Goal: Information Seeking & Learning: Learn about a topic

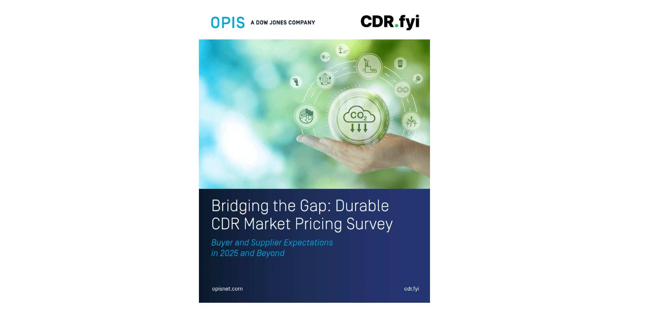
scroll to position [1558, 0]
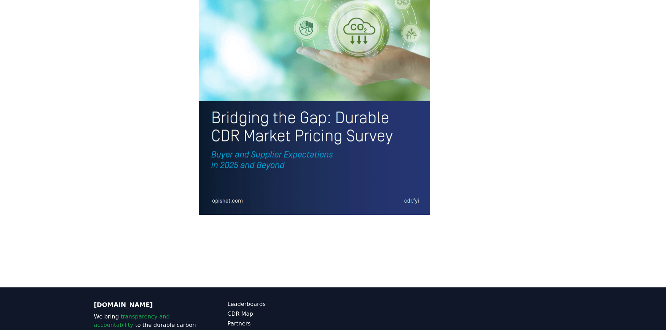
click at [297, 113] on img at bounding box center [315, 64] width 232 height 302
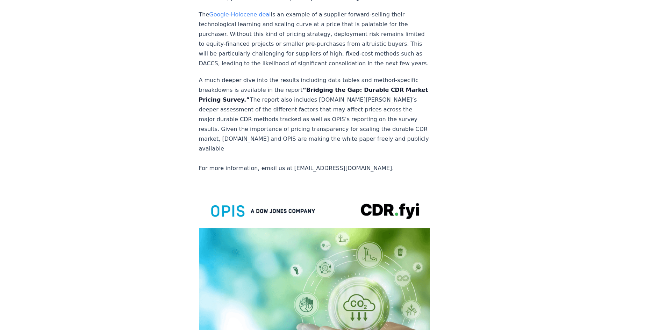
scroll to position [1278, 0]
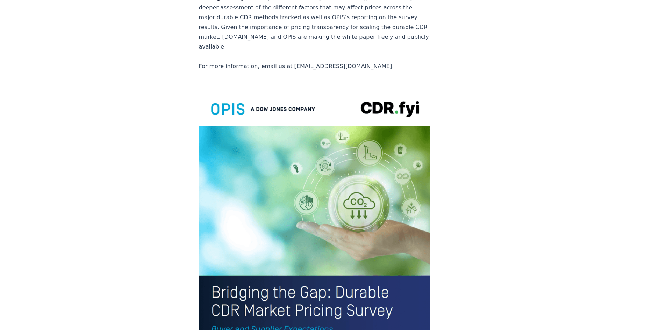
click at [344, 120] on img at bounding box center [315, 239] width 232 height 302
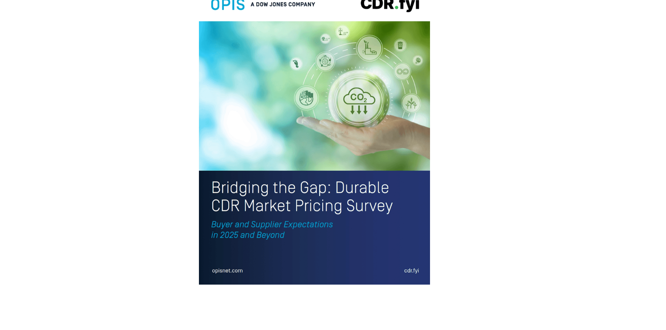
click at [384, 200] on img at bounding box center [315, 134] width 232 height 302
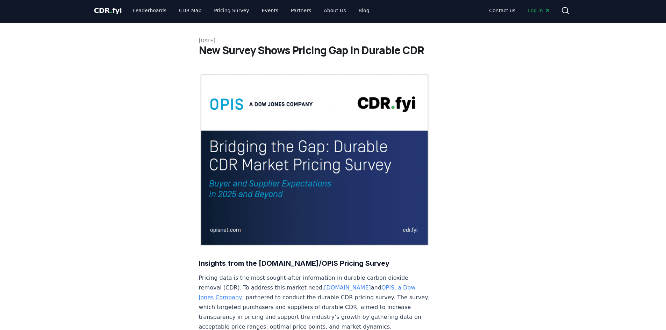
scroll to position [0, 0]
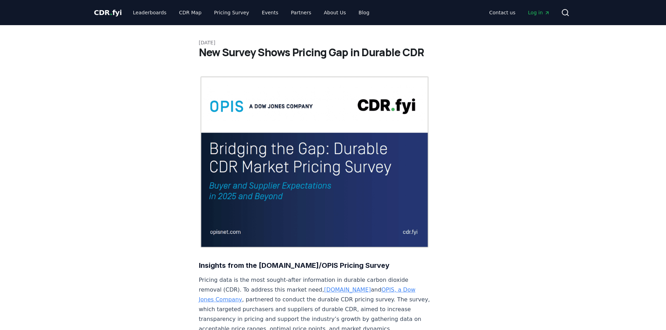
click at [299, 198] on img at bounding box center [315, 162] width 232 height 173
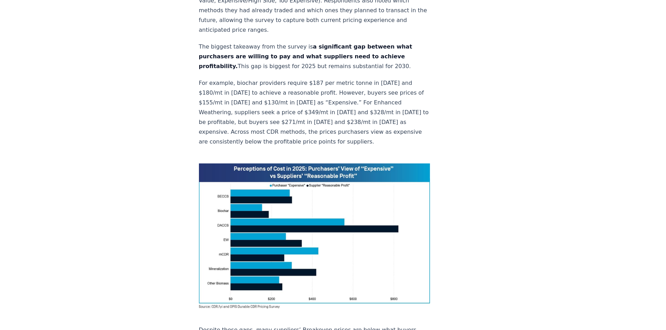
click at [299, 241] on img at bounding box center [315, 236] width 232 height 145
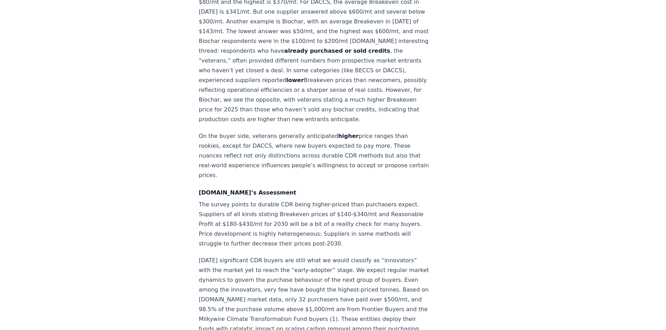
scroll to position [839, 0]
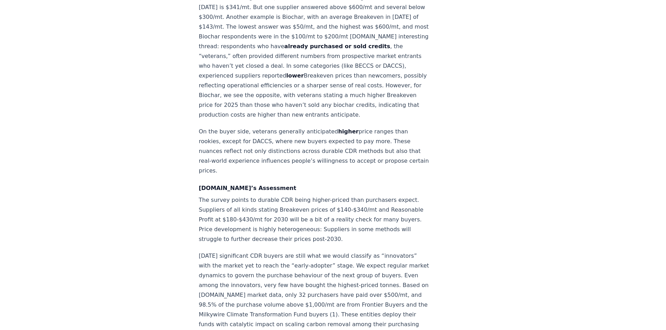
click at [340, 216] on div "Insights from the [DOMAIN_NAME]/OPIS Pricing Survey Pricing data is the most so…" at bounding box center [315, 85] width 232 height 1698
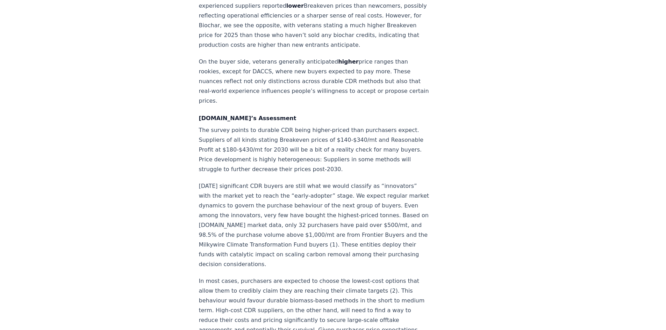
click at [340, 218] on p "[DATE] significant CDR buyers are still what we would classify as “innovators” …" at bounding box center [315, 226] width 232 height 88
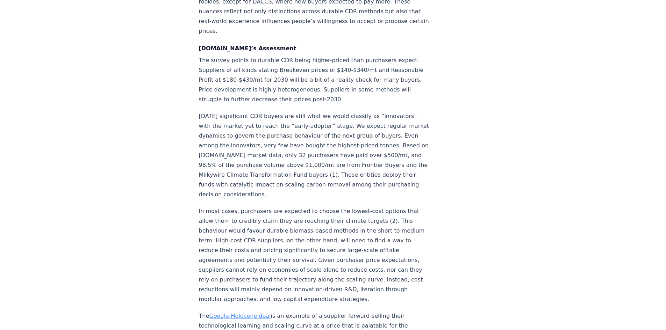
click at [340, 223] on p "In most cases, purchasers are expected to choose the lowest-cost options that a…" at bounding box center [315, 256] width 232 height 98
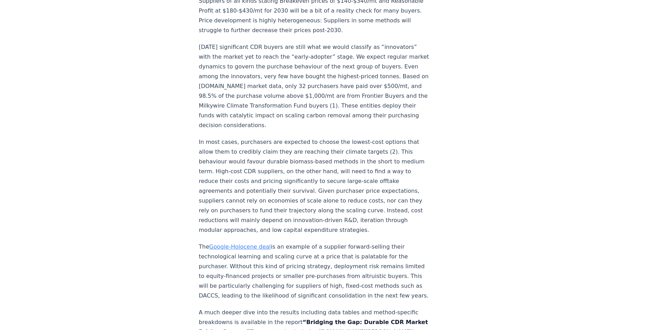
scroll to position [1049, 0]
click at [340, 242] on p "The Google-Holocene deal is an example of a supplier forward-selling their tech…" at bounding box center [315, 271] width 232 height 59
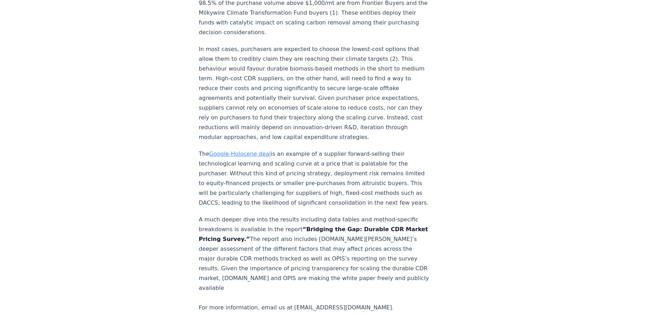
scroll to position [1154, 0]
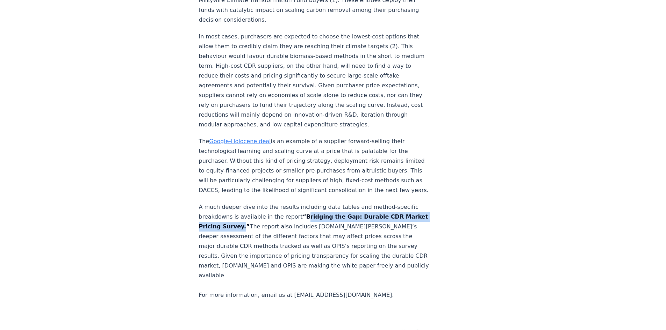
drag, startPoint x: 296, startPoint y: 197, endPoint x: 258, endPoint y: 205, distance: 39.0
click at [258, 214] on strong "“Bridging the Gap: Durable CDR Market Pricing Survey.”" at bounding box center [313, 222] width 229 height 16
copy strong "Bridging the Gap: Durable CDR Market Pricing Survey"
